Goal: Transaction & Acquisition: Purchase product/service

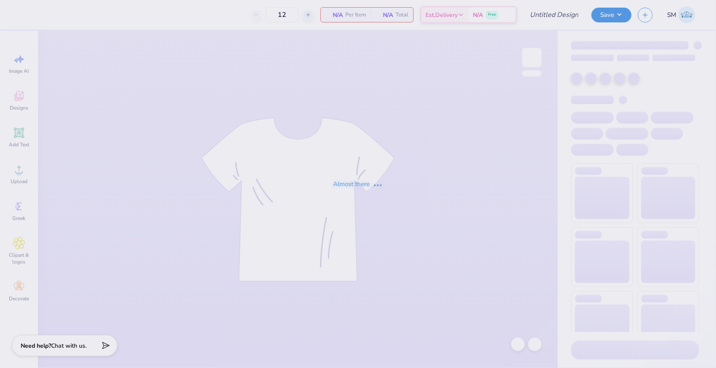
type input "AGD Philo"
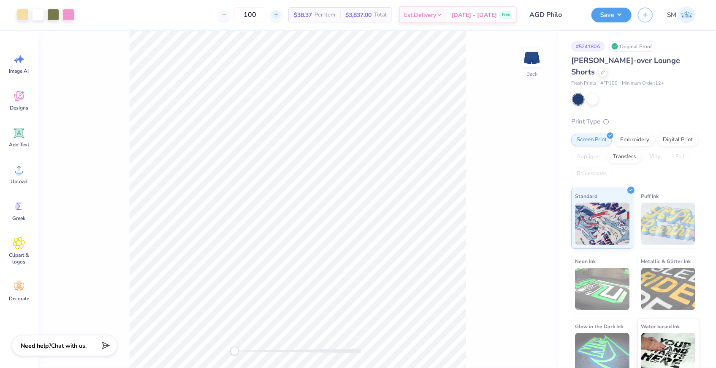
click at [282, 15] on div at bounding box center [275, 14] width 11 height 11
click at [266, 15] on input "101" at bounding box center [250, 14] width 33 height 15
click at [267, 15] on input "101" at bounding box center [250, 14] width 33 height 15
click at [221, 19] on div "12 $66.24 Per Item $794.88 Total Est. Delivery [DATE] - [DATE] Free" at bounding box center [299, 15] width 436 height 30
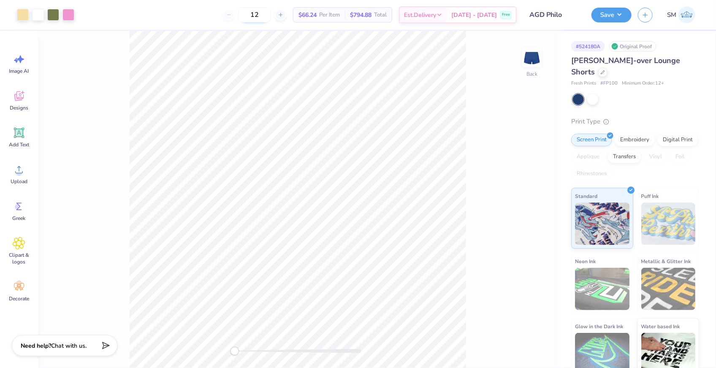
click at [271, 19] on input "12" at bounding box center [254, 14] width 33 height 15
click at [222, 11] on div "12 $66.24 Per Item $794.88 Total Est. Delivery [DATE] - [DATE] Free" at bounding box center [299, 15] width 436 height 30
click at [271, 16] on input "12" at bounding box center [254, 14] width 33 height 15
type input "1"
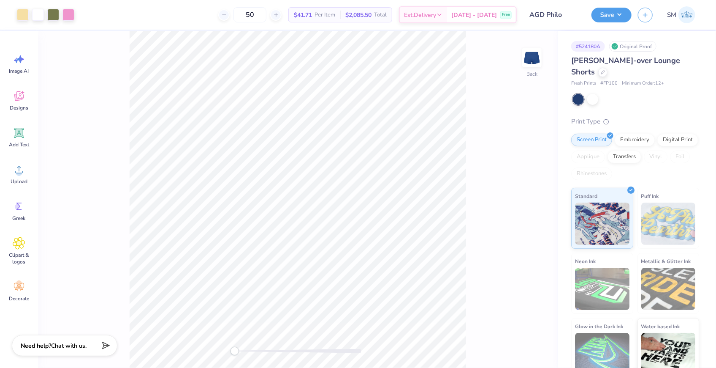
type input "50"
click at [216, 22] on div "50 $41.71 Per Item $2,085.50 Total Est. Delivery [DATE] - [DATE] Free" at bounding box center [299, 15] width 436 height 30
